Goal: Find specific page/section: Find specific page/section

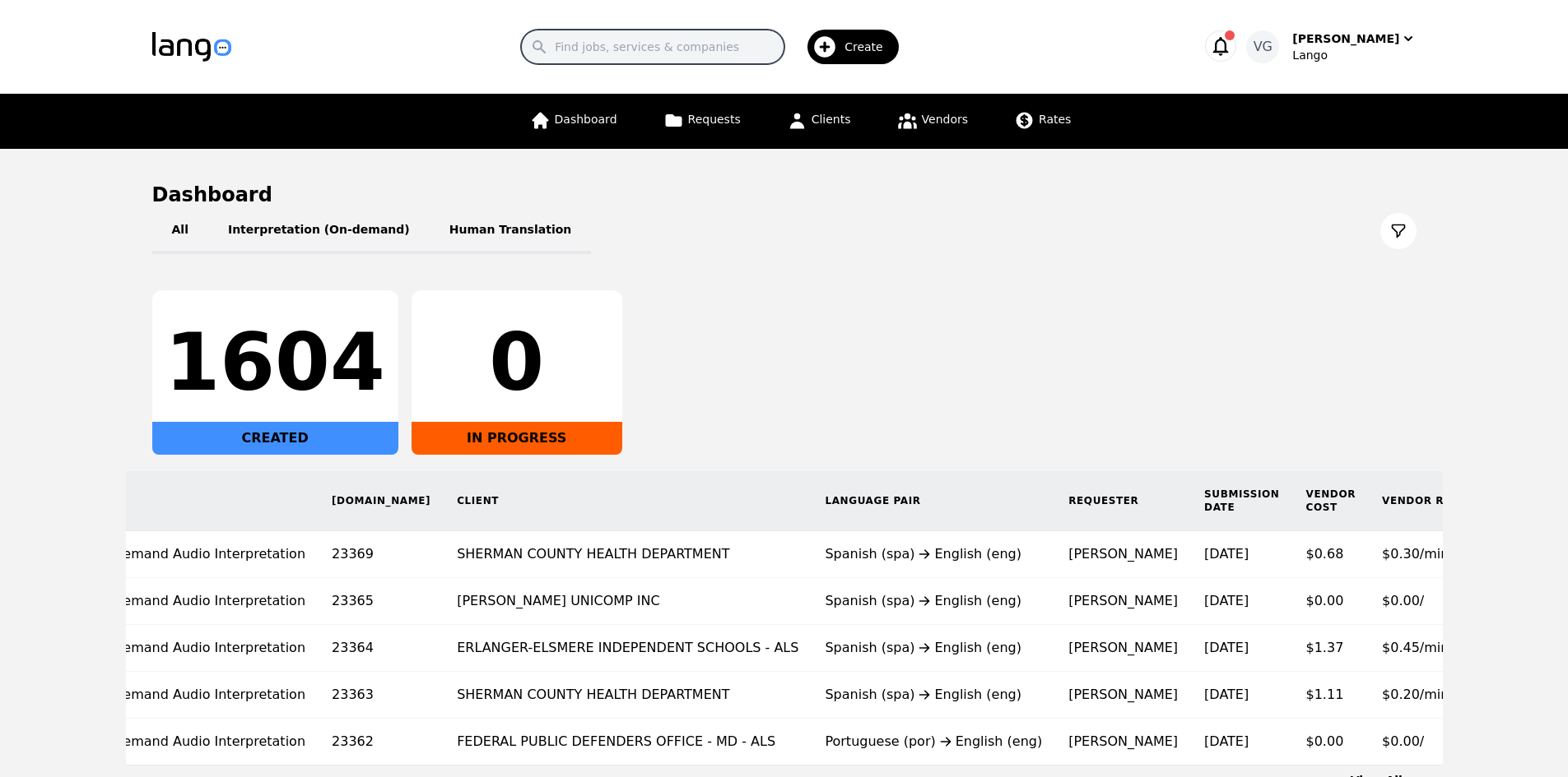
click at [679, 51] on input "Search" at bounding box center [652, 47] width 263 height 35
click at [850, 123] on link "Clients" at bounding box center [818, 121] width 84 height 55
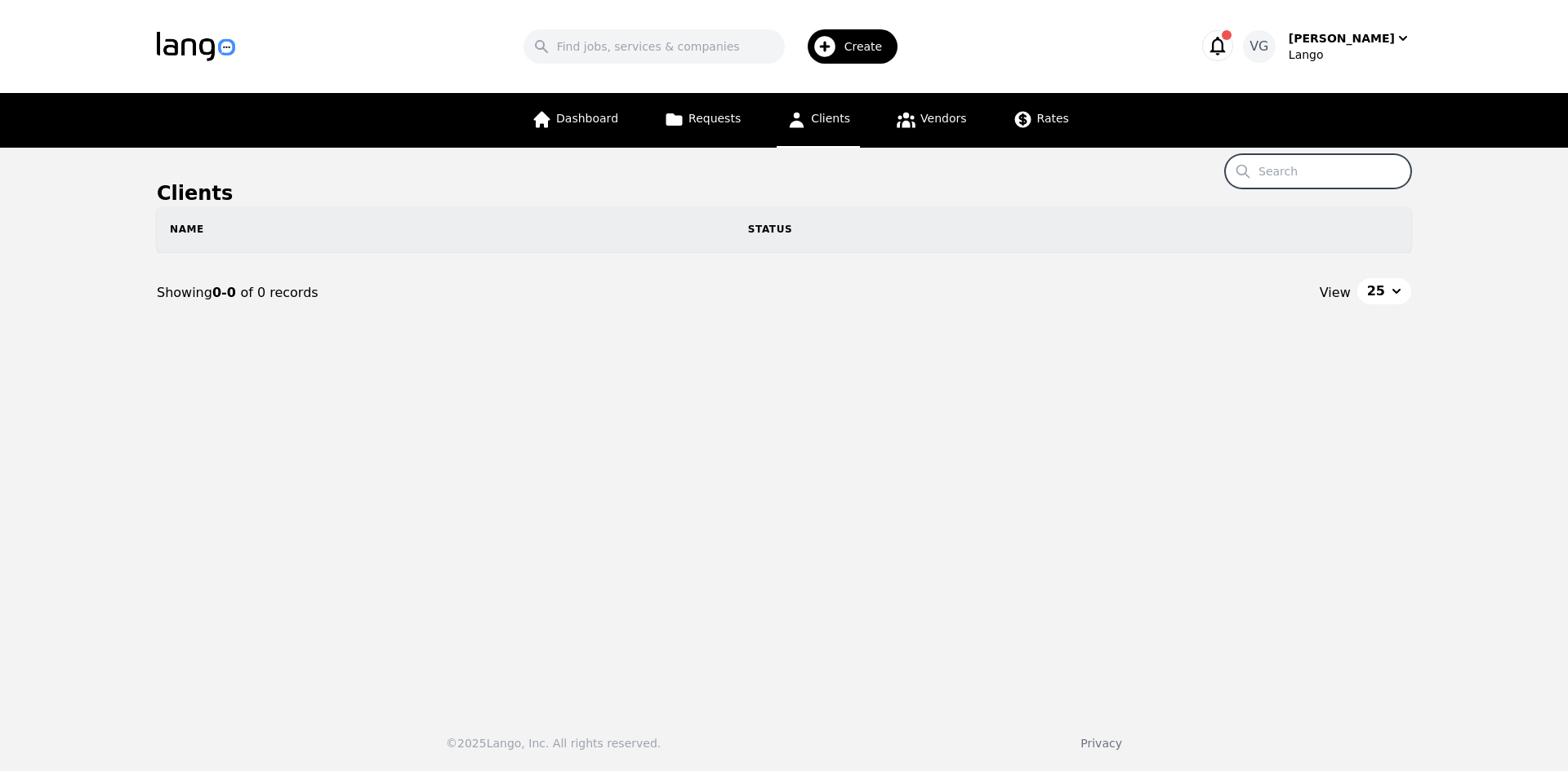
click at [1303, 177] on input "Search" at bounding box center [1318, 171] width 186 height 35
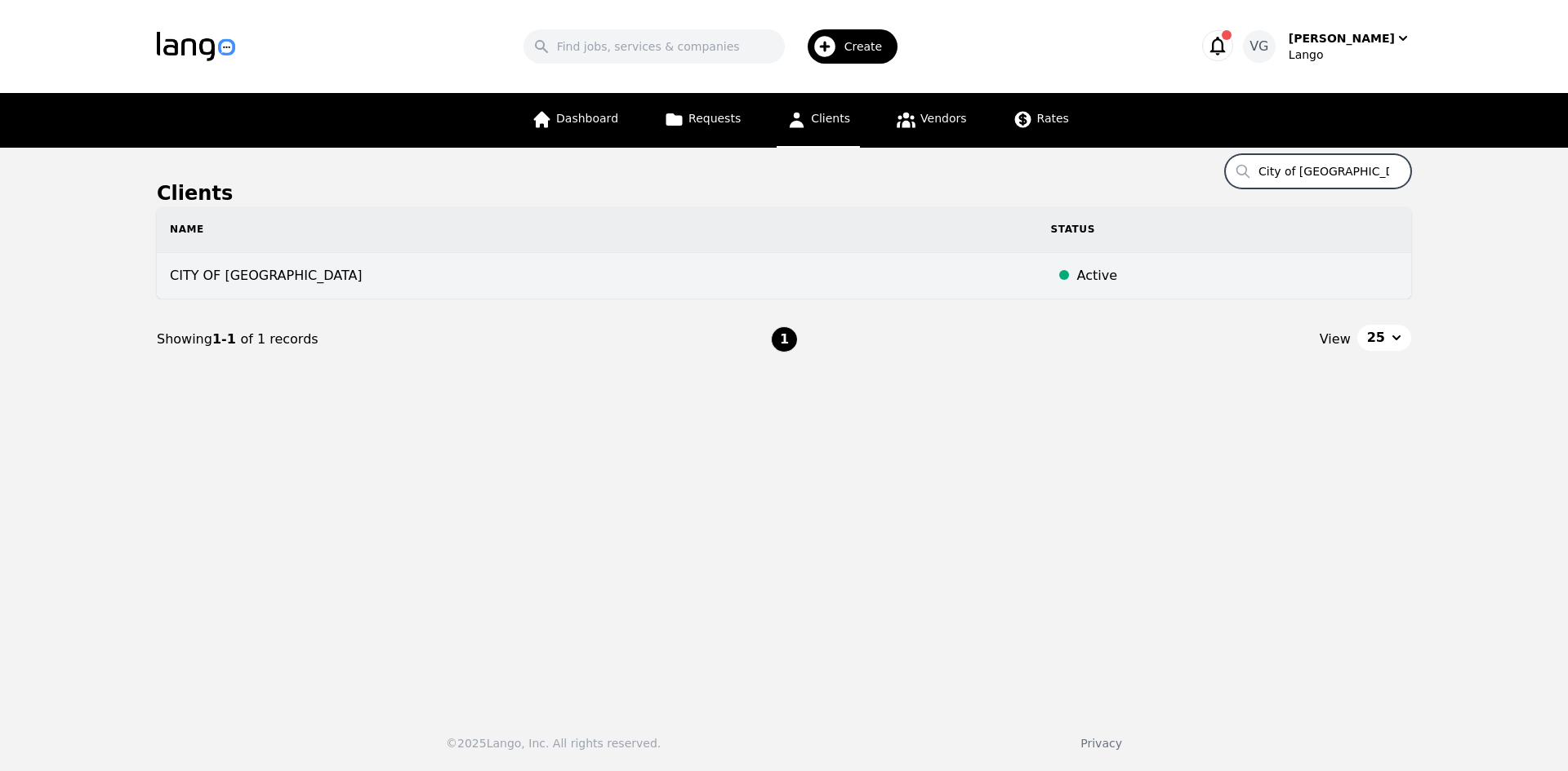
type input "City of [GEOGRAPHIC_DATA]"
click at [968, 261] on td "CITY OF [GEOGRAPHIC_DATA]" at bounding box center [597, 276] width 881 height 46
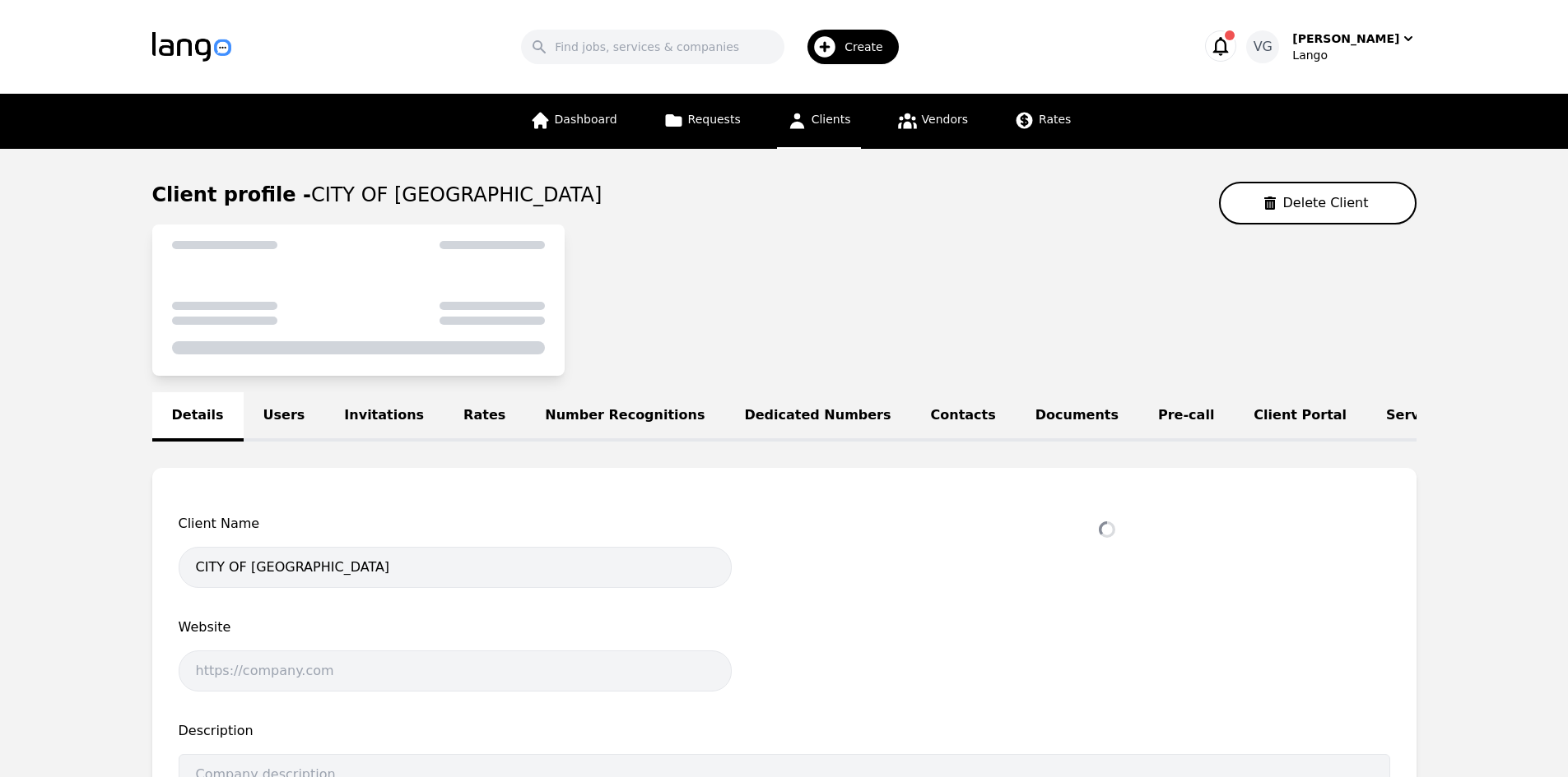
select select "active"
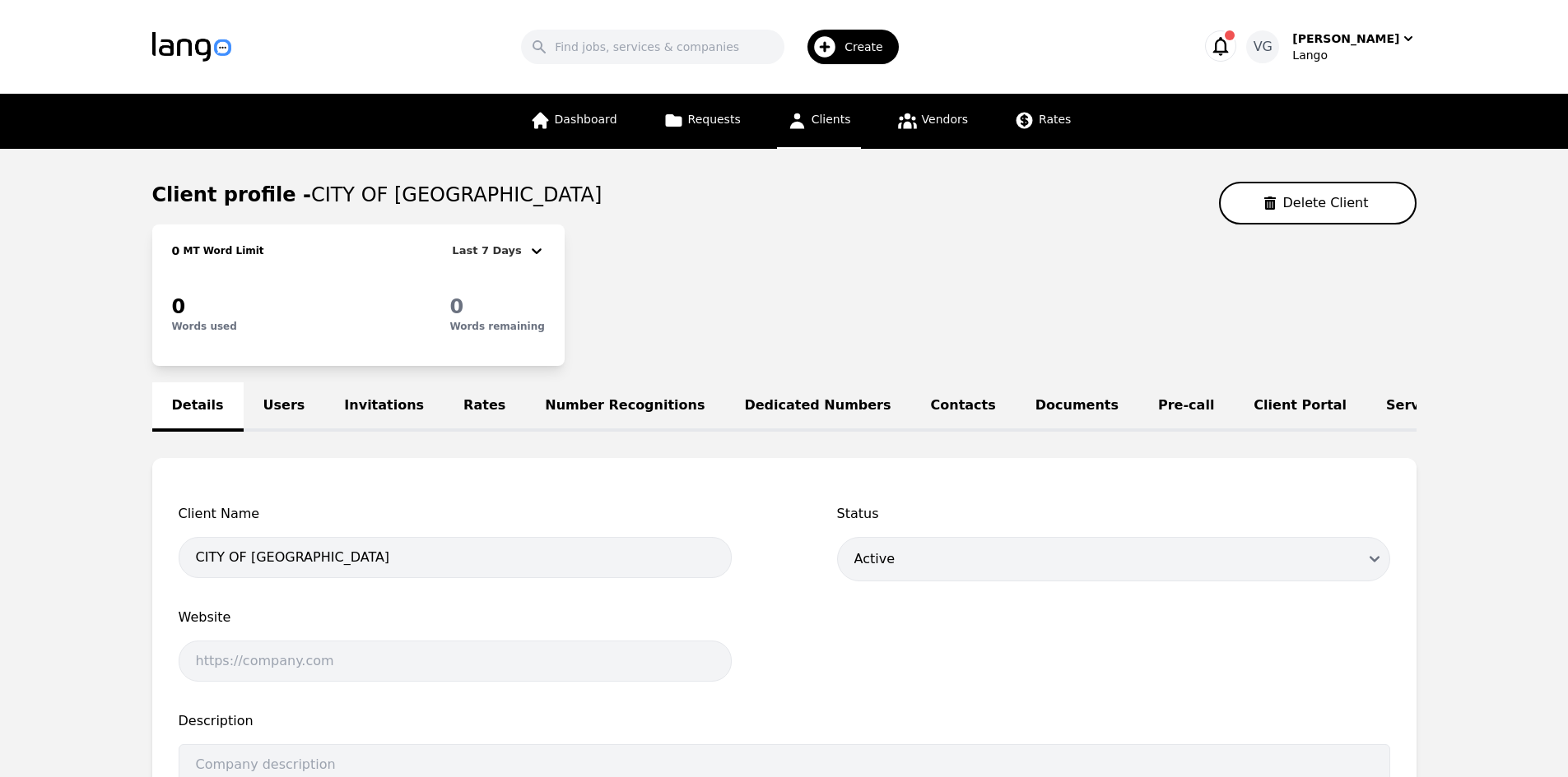
click at [262, 414] on link "Users" at bounding box center [284, 407] width 81 height 49
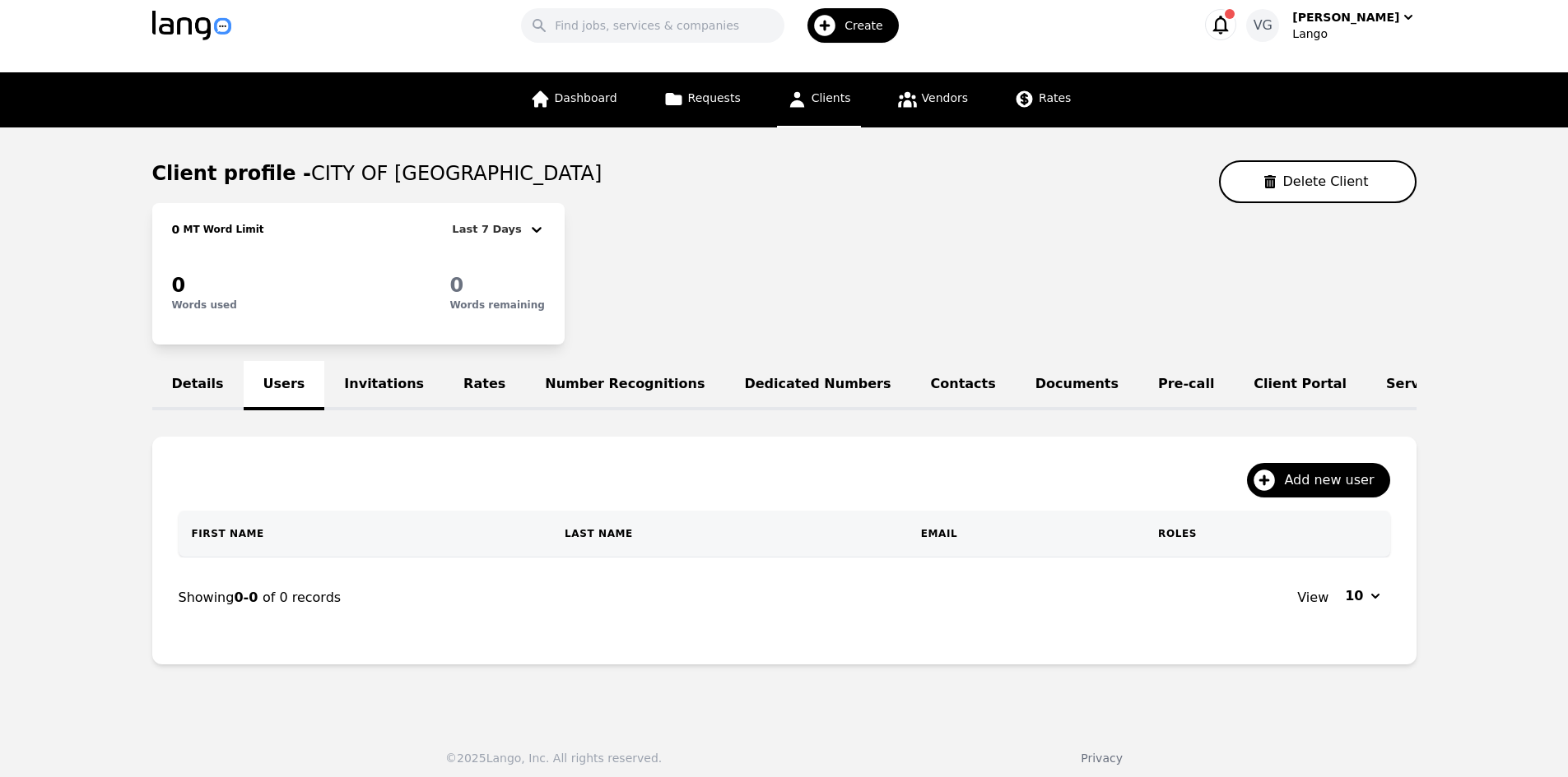
scroll to position [42, 0]
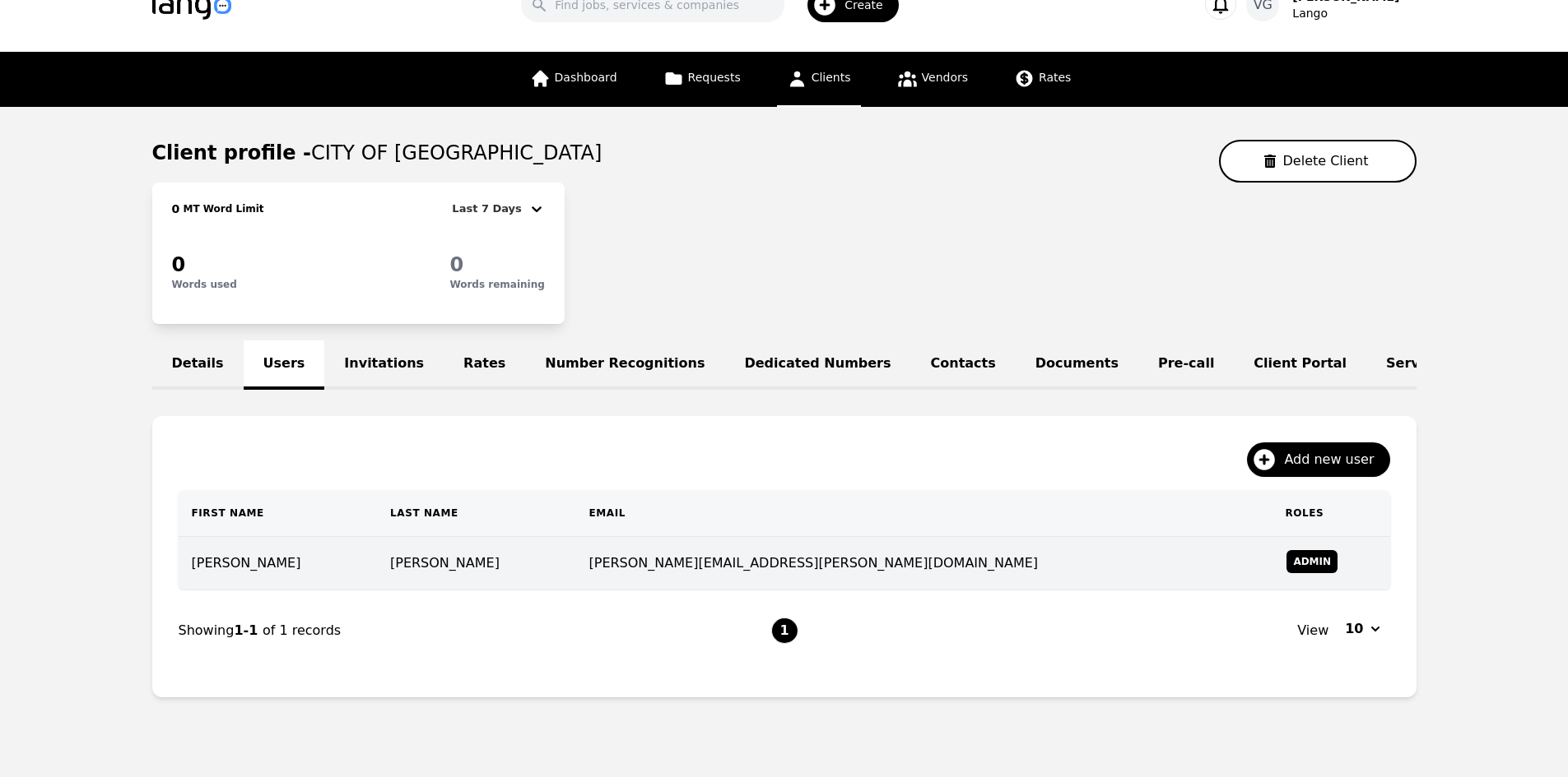
click at [319, 578] on td "[PERSON_NAME]" at bounding box center [278, 564] width 199 height 53
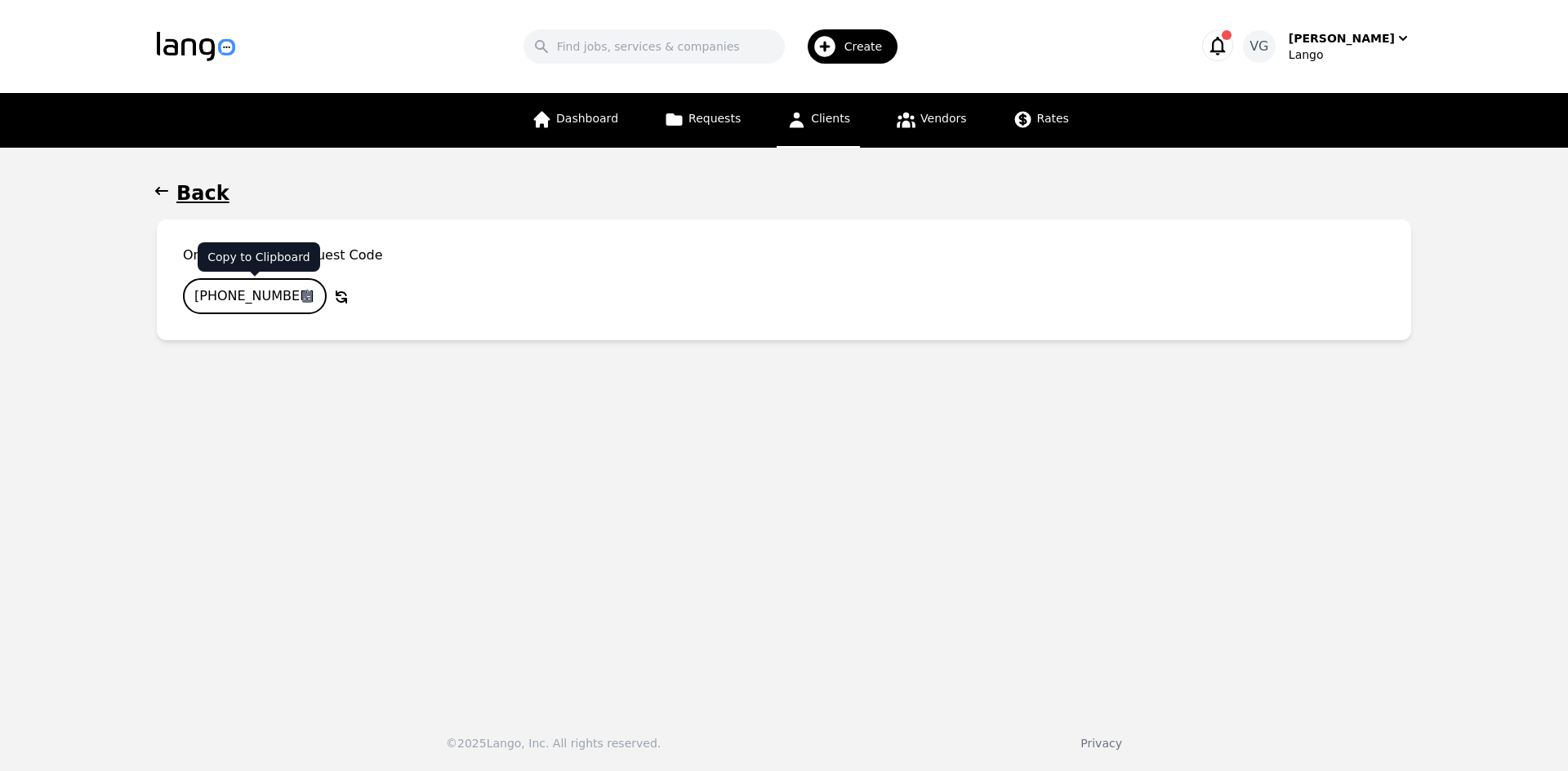
drag, startPoint x: 256, startPoint y: 294, endPoint x: 244, endPoint y: 297, distance: 12.4
click at [244, 297] on input "[PHONE_NUMBER]" at bounding box center [255, 297] width 143 height 36
